Goal: Find specific page/section

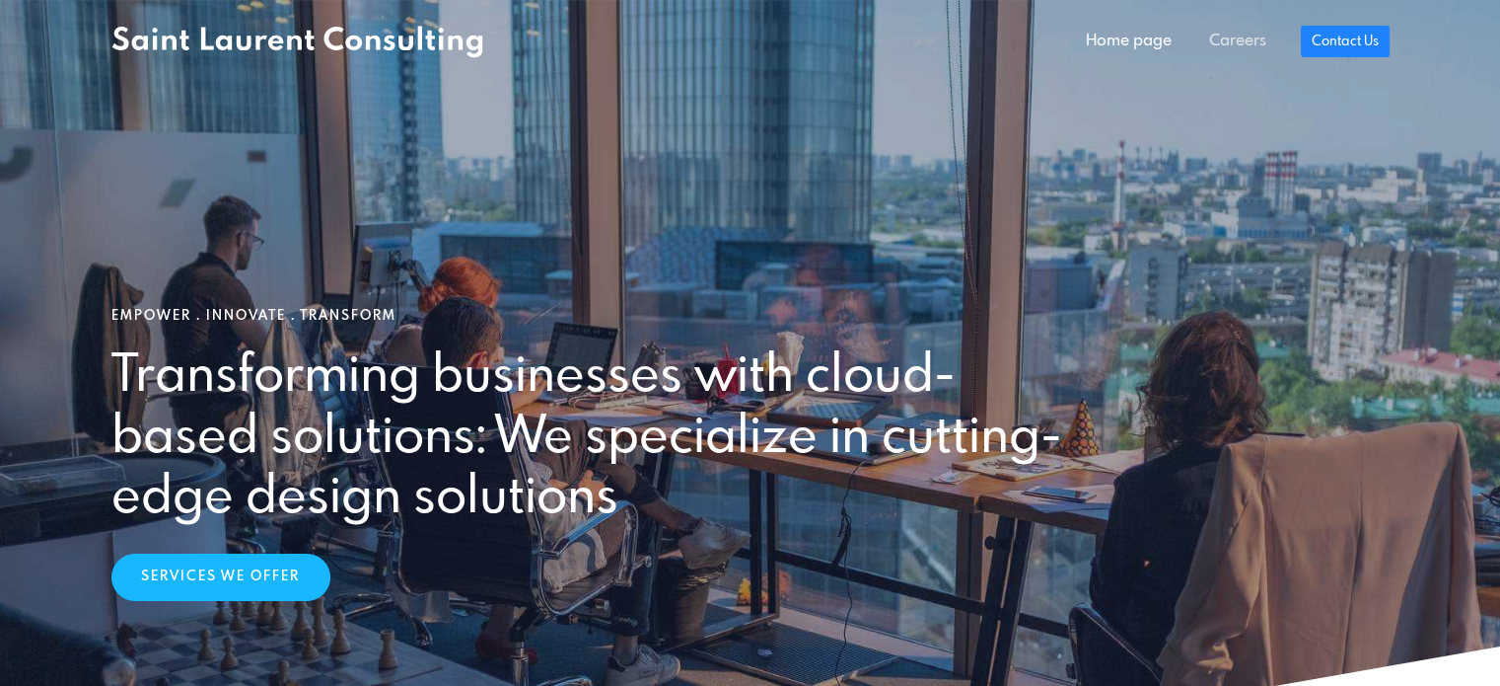
click at [1223, 44] on link "Careers" at bounding box center [1238, 41] width 95 height 39
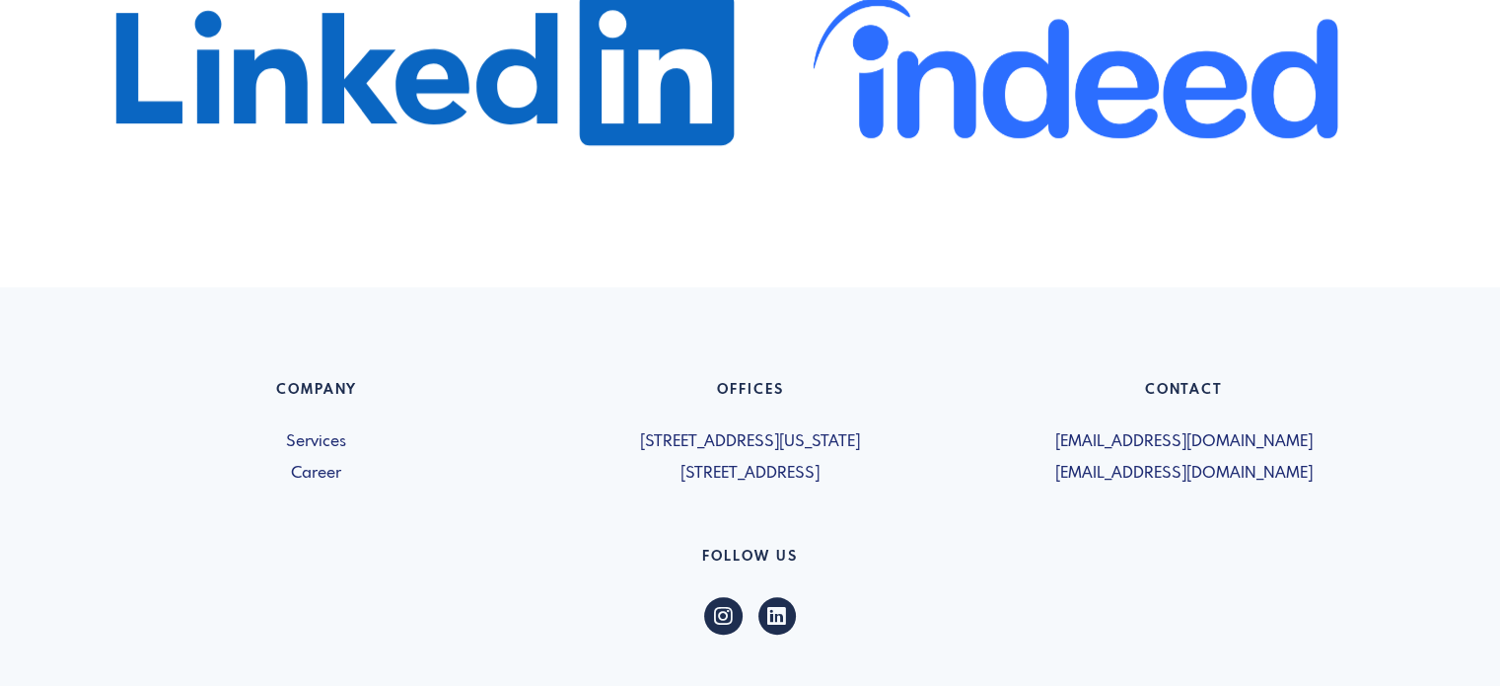
scroll to position [1381, 0]
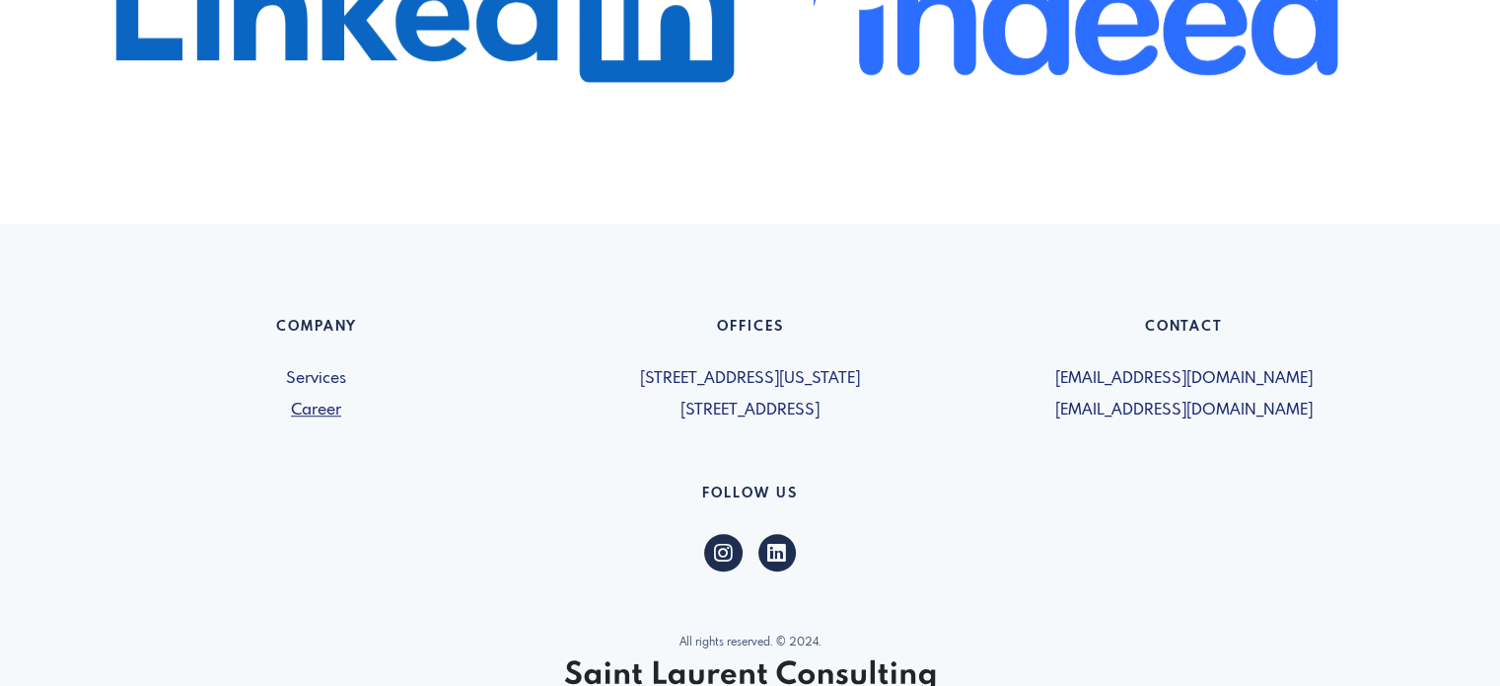
click at [319, 404] on link "Career" at bounding box center [316, 411] width 410 height 24
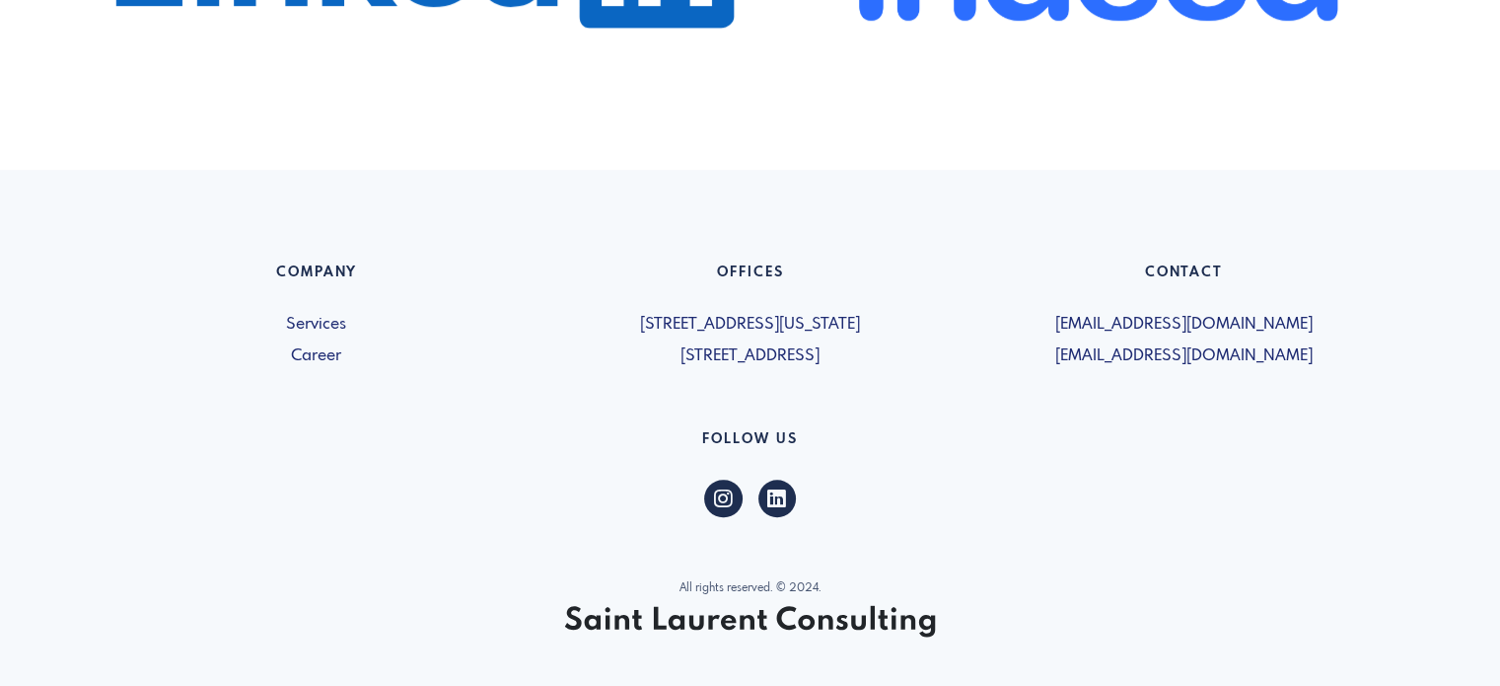
scroll to position [1481, 0]
